Goal: Transaction & Acquisition: Obtain resource

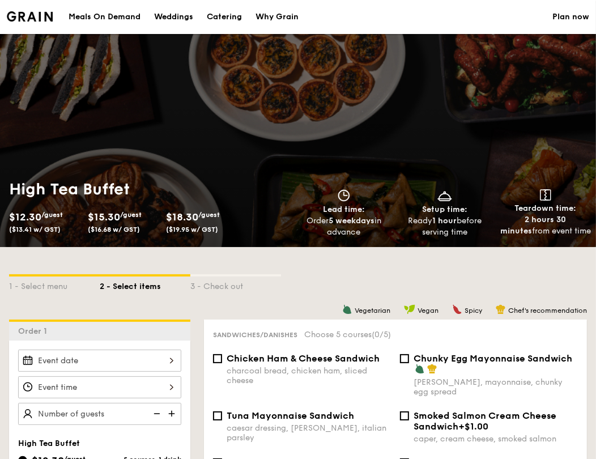
click at [212, 15] on div "Catering" at bounding box center [224, 17] width 35 height 34
select select
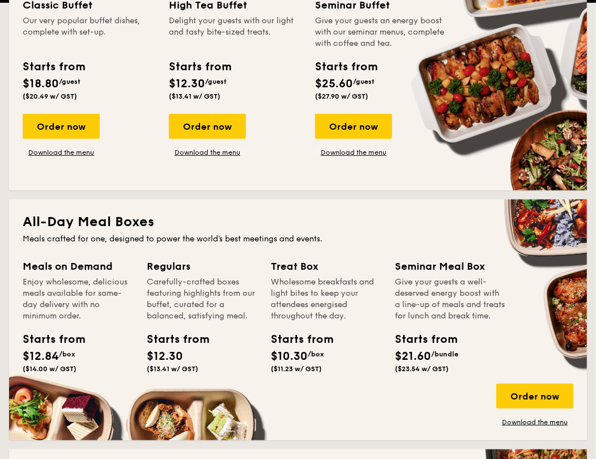
scroll to position [377, 0]
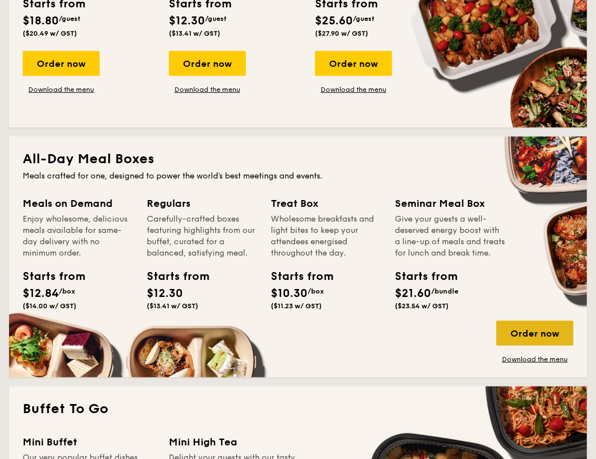
click at [536, 333] on div "Order now" at bounding box center [534, 332] width 77 height 25
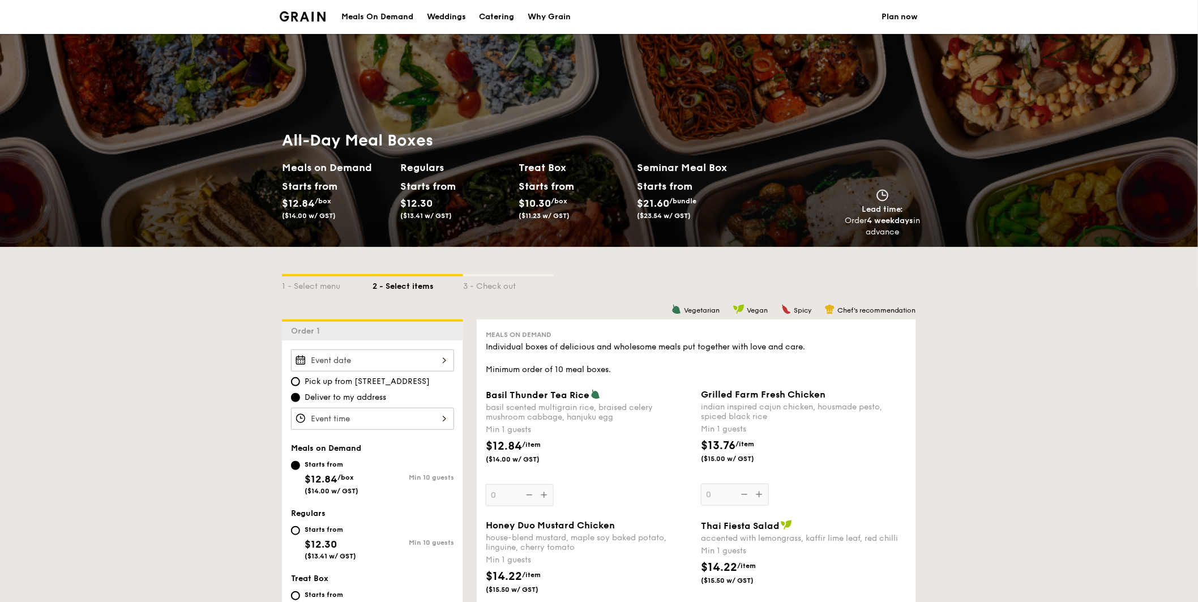
scroll to position [189, 0]
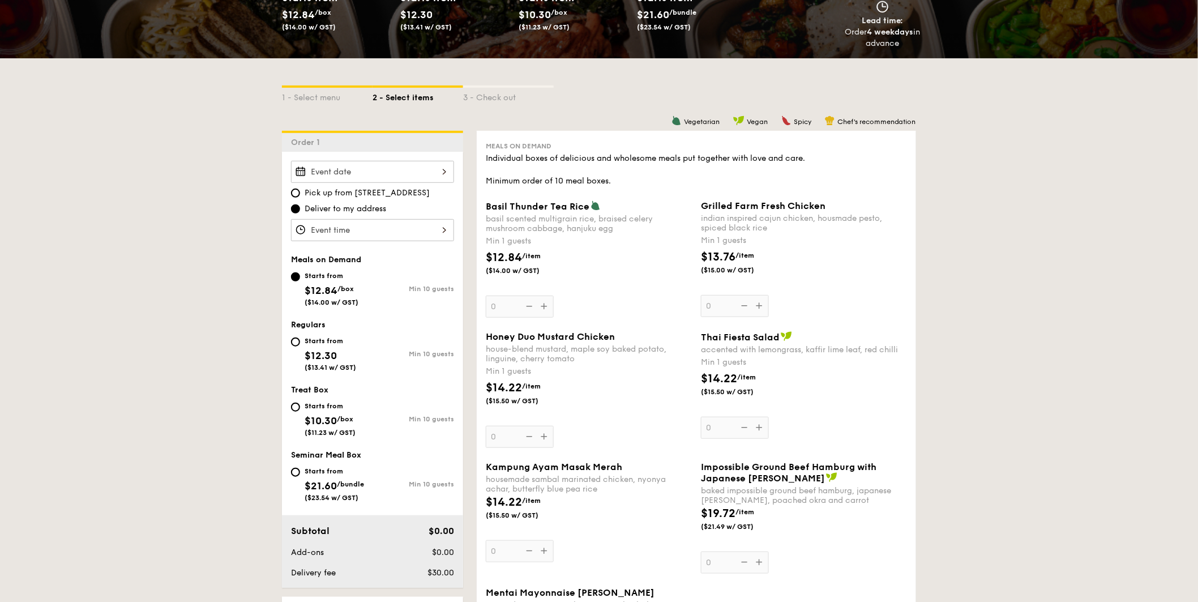
click at [327, 343] on div "Starts from" at bounding box center [331, 340] width 52 height 9
click at [300, 343] on input "Starts from $12.30 ($13.41 w/ GST) Min 10 guests" at bounding box center [295, 341] width 9 height 9
radio input "true"
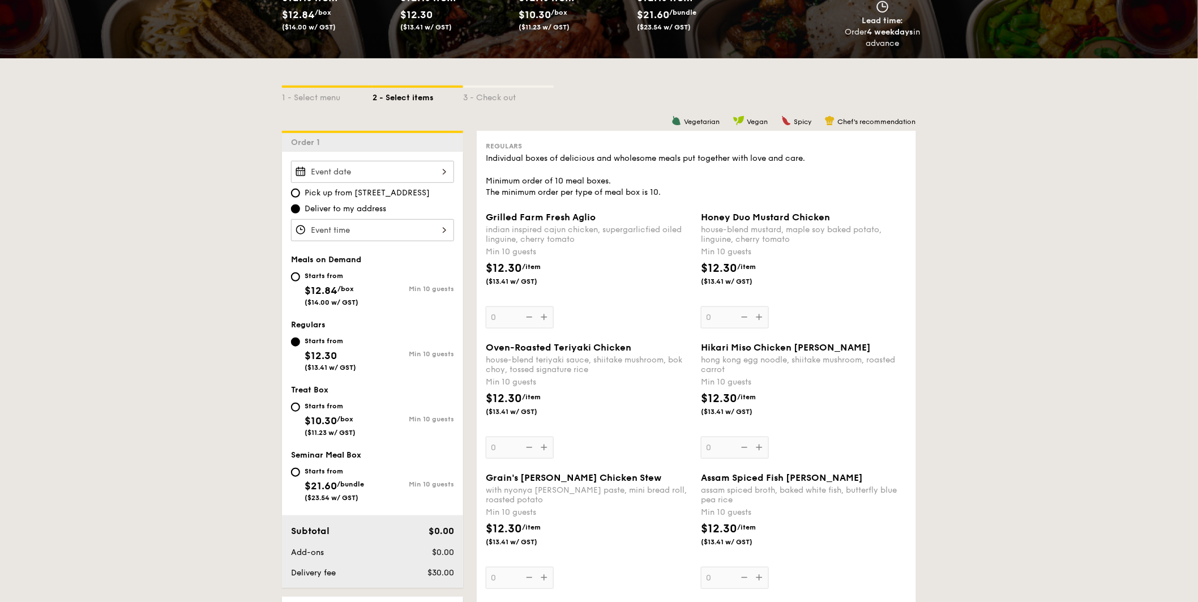
click at [326, 343] on div "Starts from" at bounding box center [331, 340] width 52 height 9
click at [300, 343] on input "Starts from $12.30 ($13.41 w/ GST) Min 10 guests" at bounding box center [295, 341] width 9 height 9
click at [323, 273] on div "Starts from" at bounding box center [332, 275] width 54 height 9
click at [300, 273] on input "Starts from $12.84 /box ($14.00 w/ GST) Min 10 guests" at bounding box center [295, 276] width 9 height 9
radio input "true"
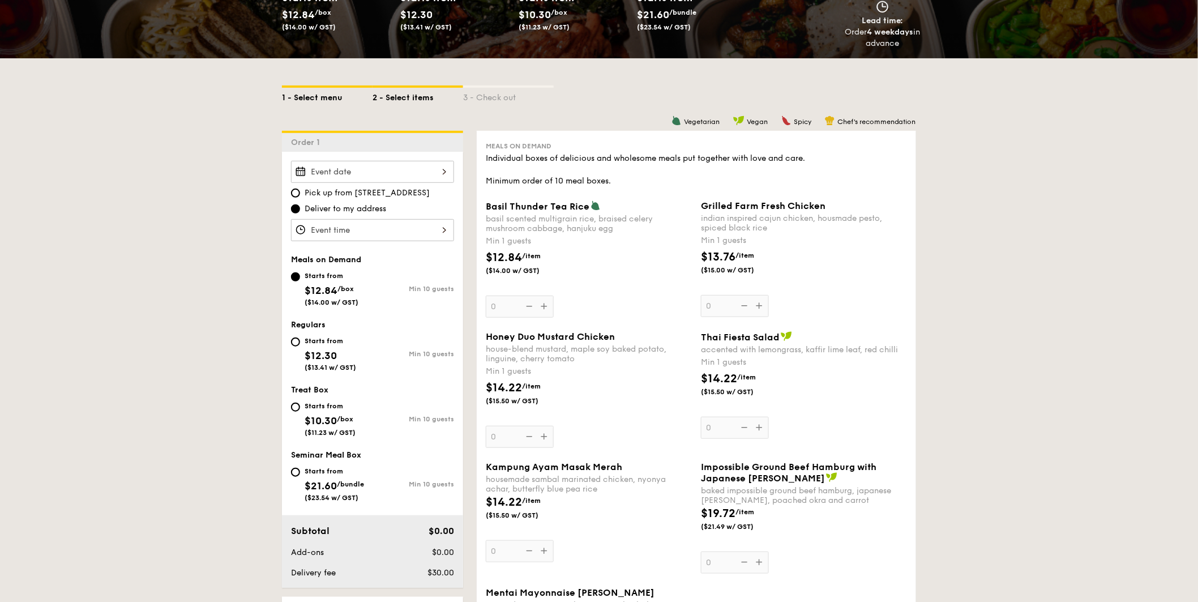
click at [313, 99] on div "1 - Select menu" at bounding box center [327, 96] width 91 height 16
select select
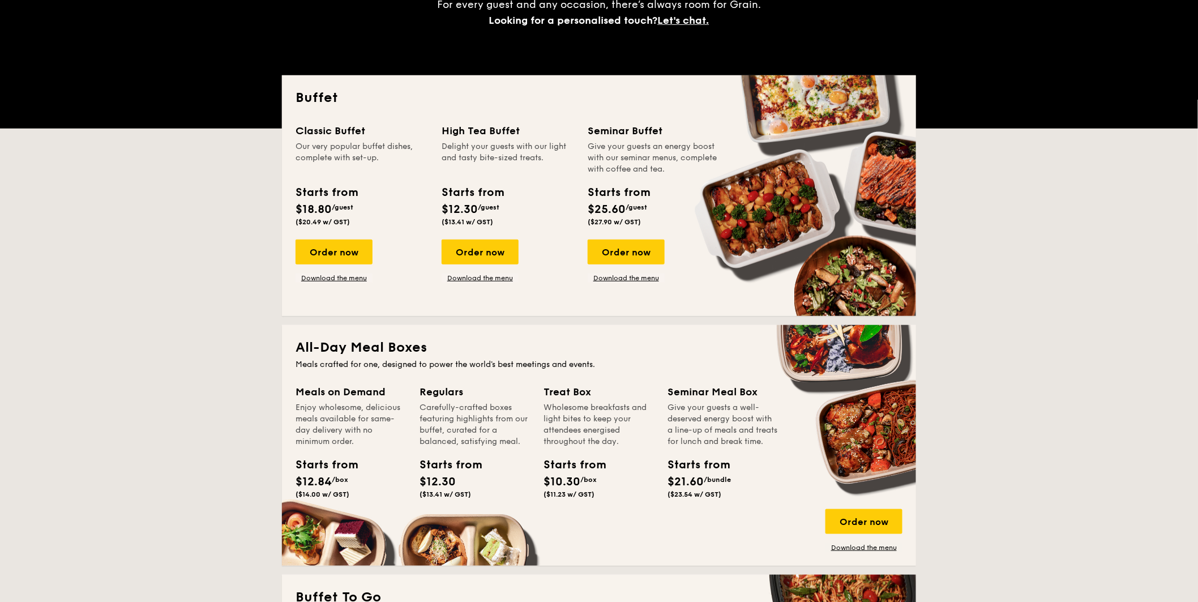
scroll to position [377, 0]
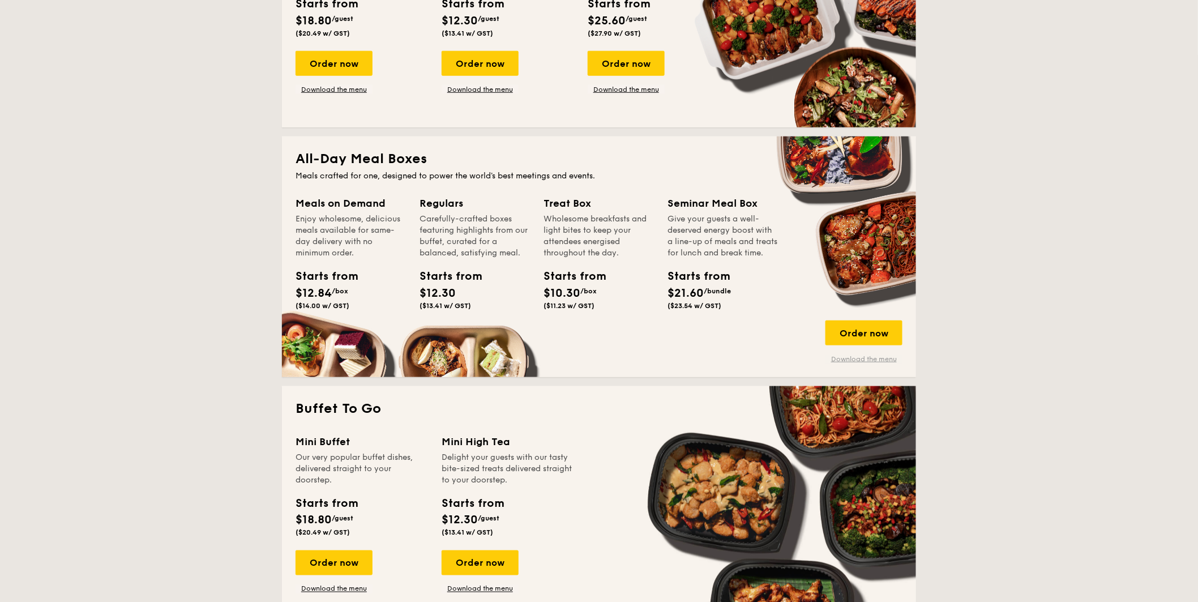
click at [595, 360] on link "Download the menu" at bounding box center [864, 358] width 77 height 9
